Goal: Find contact information: Find contact information

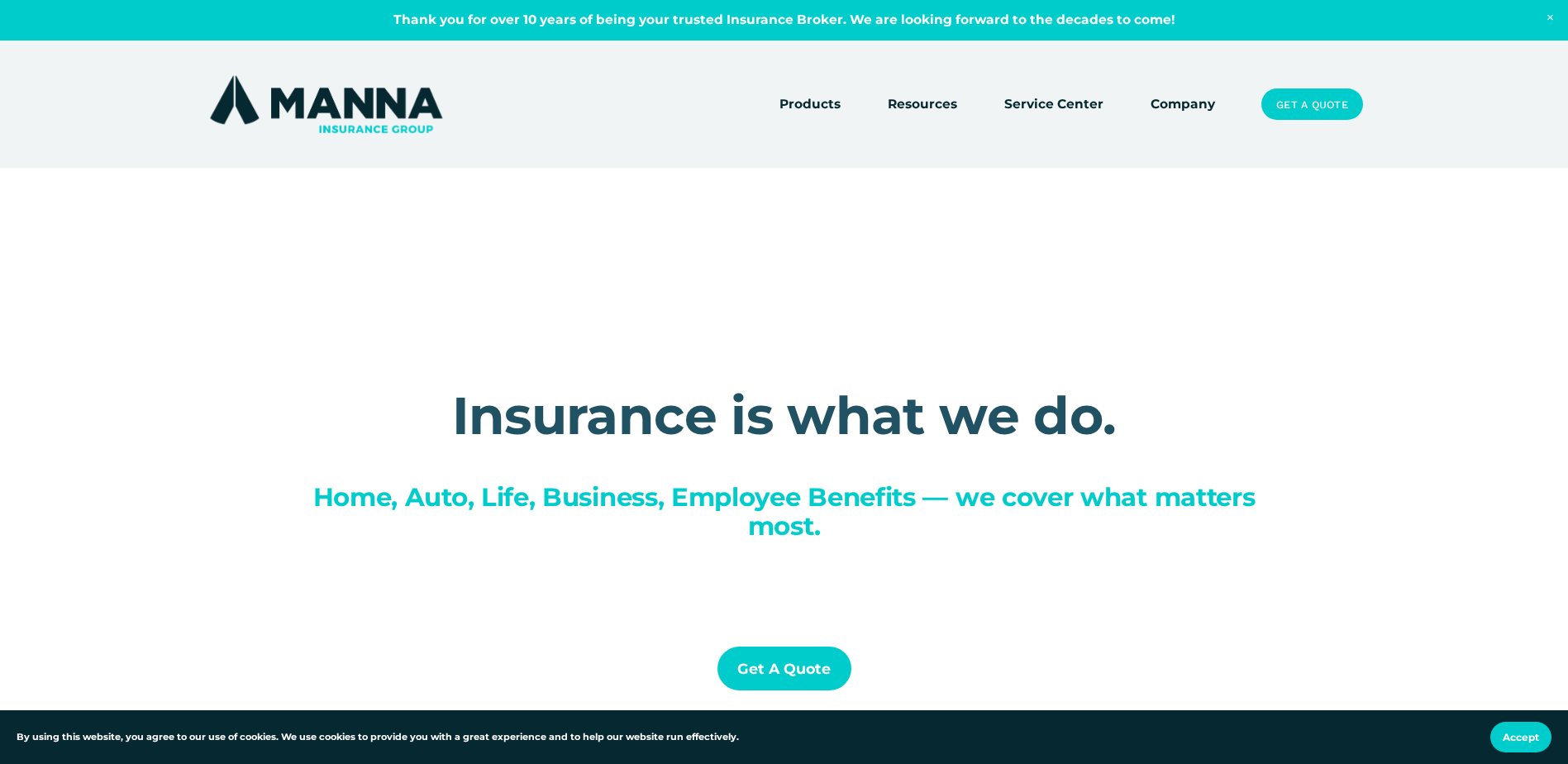
click at [1191, 104] on link "Company" at bounding box center [1183, 104] width 64 height 23
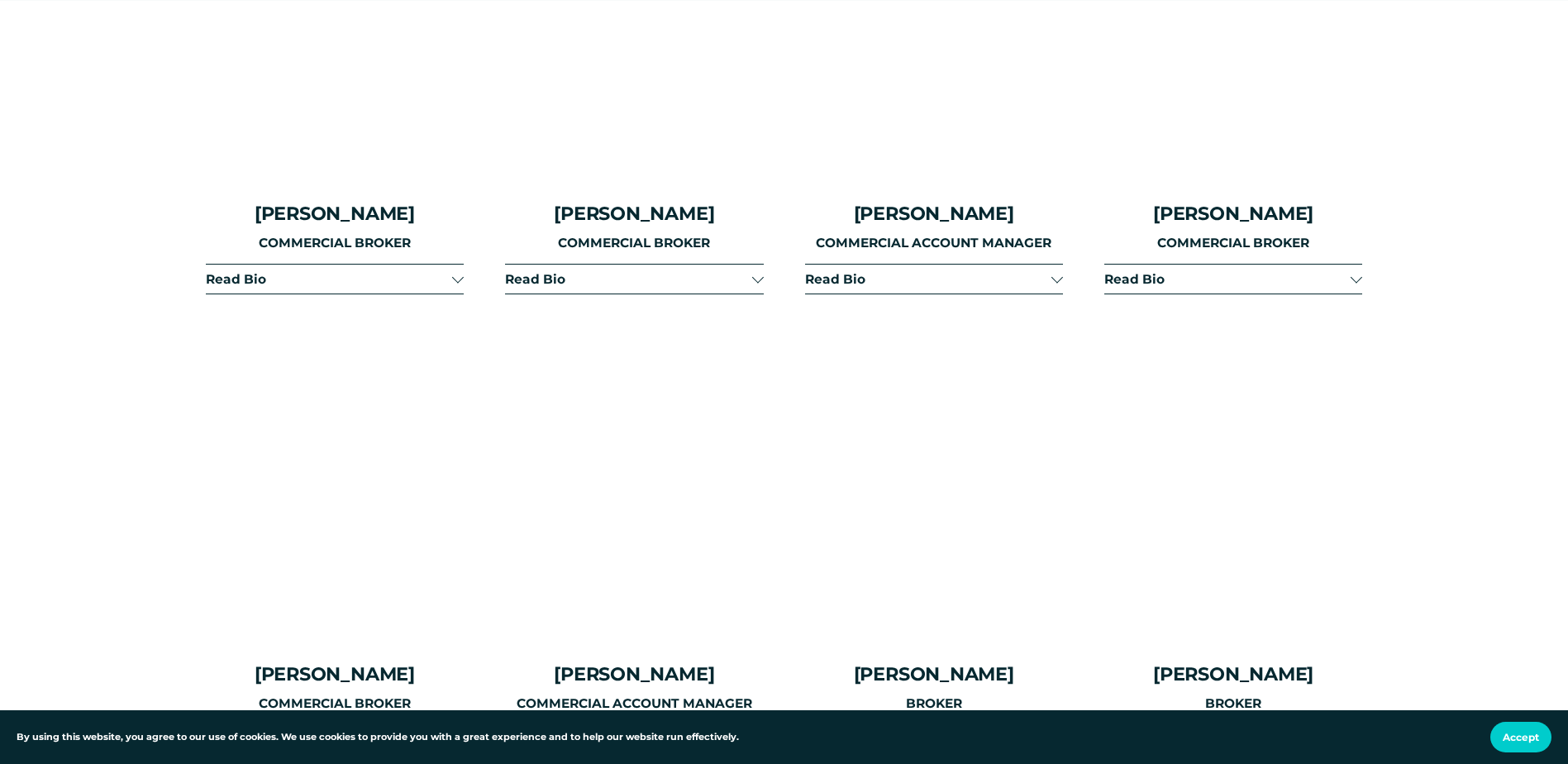
scroll to position [3474, 0]
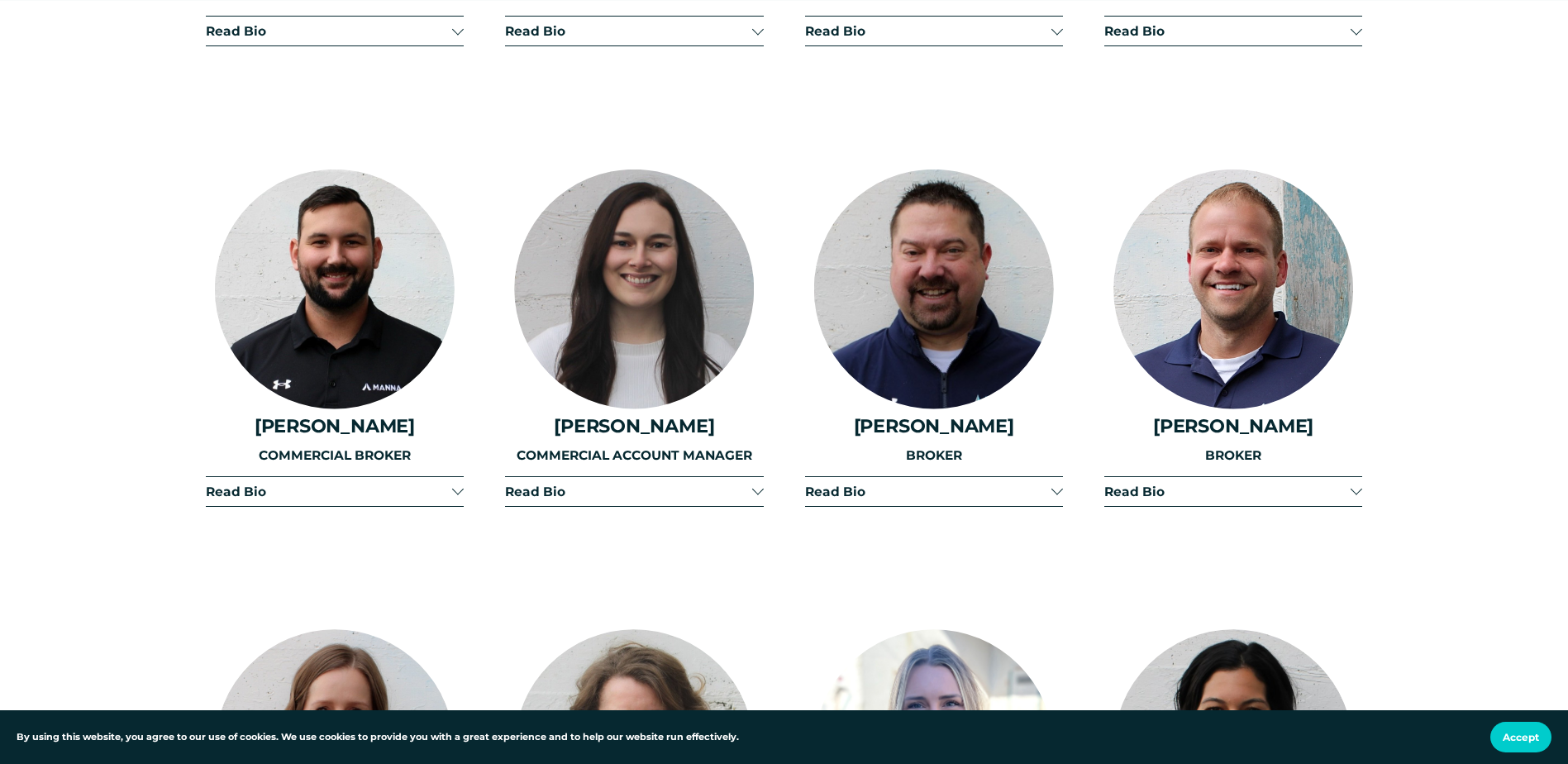
click at [577, 478] on button "Read Bio" at bounding box center [633, 492] width 258 height 29
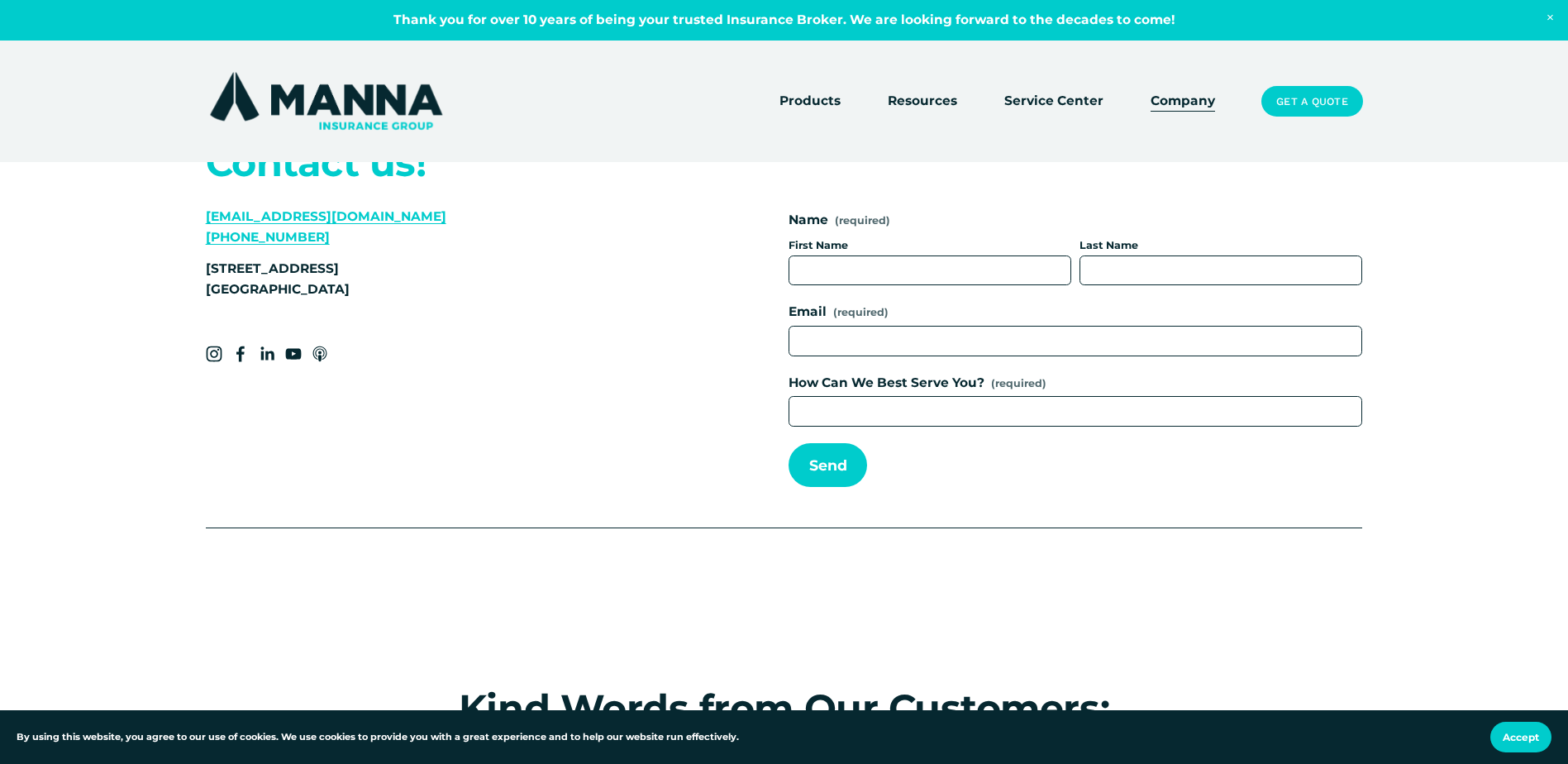
scroll to position [6947, 0]
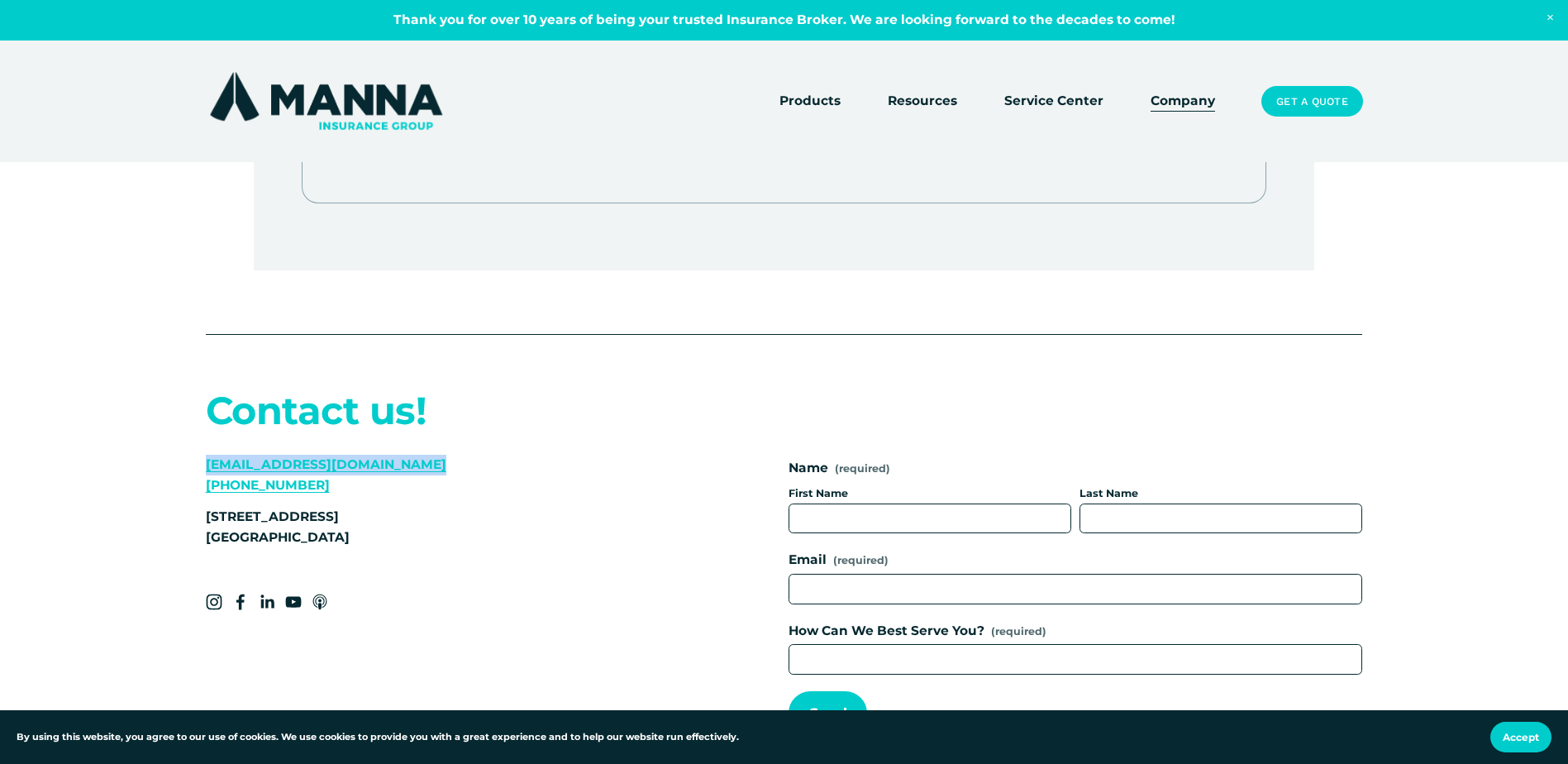
drag, startPoint x: 442, startPoint y: 412, endPoint x: 205, endPoint y: 425, distance: 237.4
click at [206, 455] on p "info@mannainsurancegroup.com (360) 922-0149" at bounding box center [444, 475] width 477 height 41
copy link "info@mannainsurancegroup.com"
